Goal: Navigation & Orientation: Go to known website

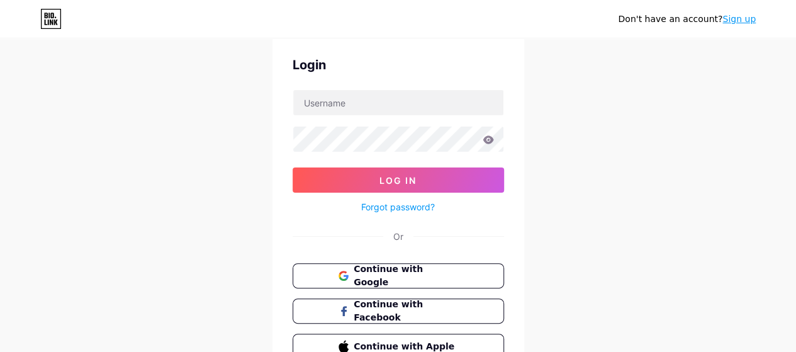
scroll to position [110, 0]
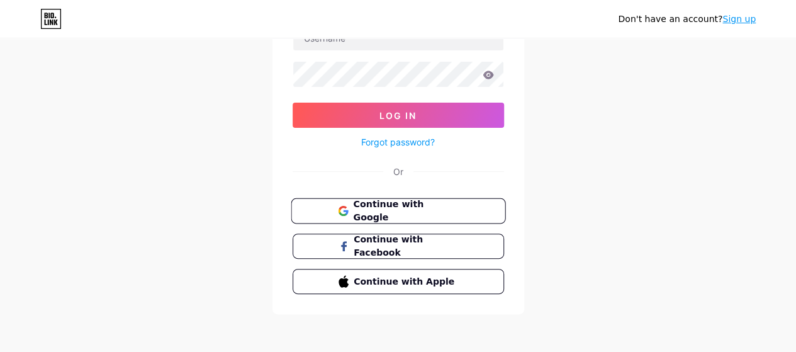
click at [370, 211] on span "Continue with Google" at bounding box center [405, 210] width 105 height 27
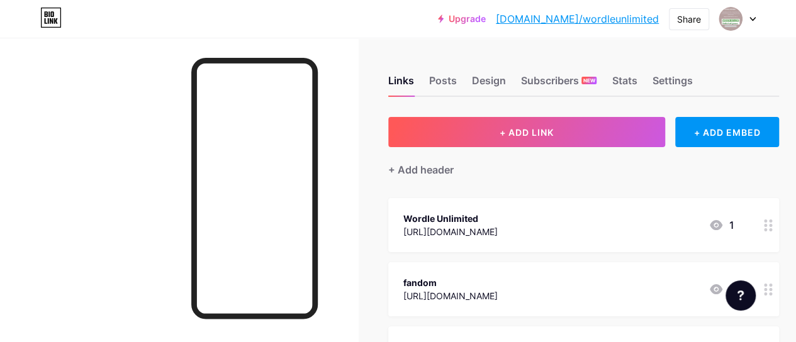
click at [591, 18] on link "[DOMAIN_NAME]/wordleunlimited" at bounding box center [577, 18] width 163 height 15
